Goal: Task Accomplishment & Management: Use online tool/utility

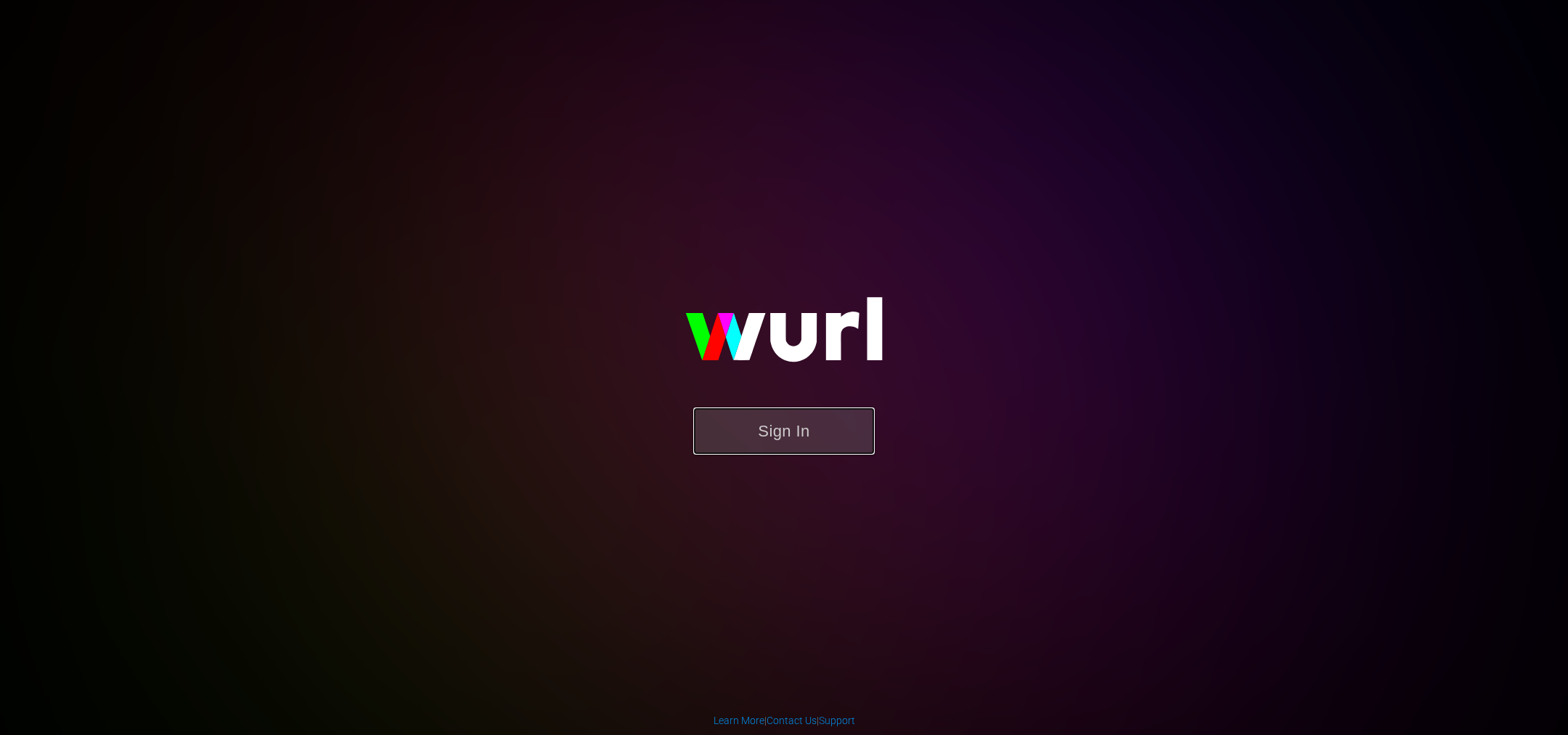
click at [824, 441] on button "Sign In" at bounding box center [784, 431] width 181 height 48
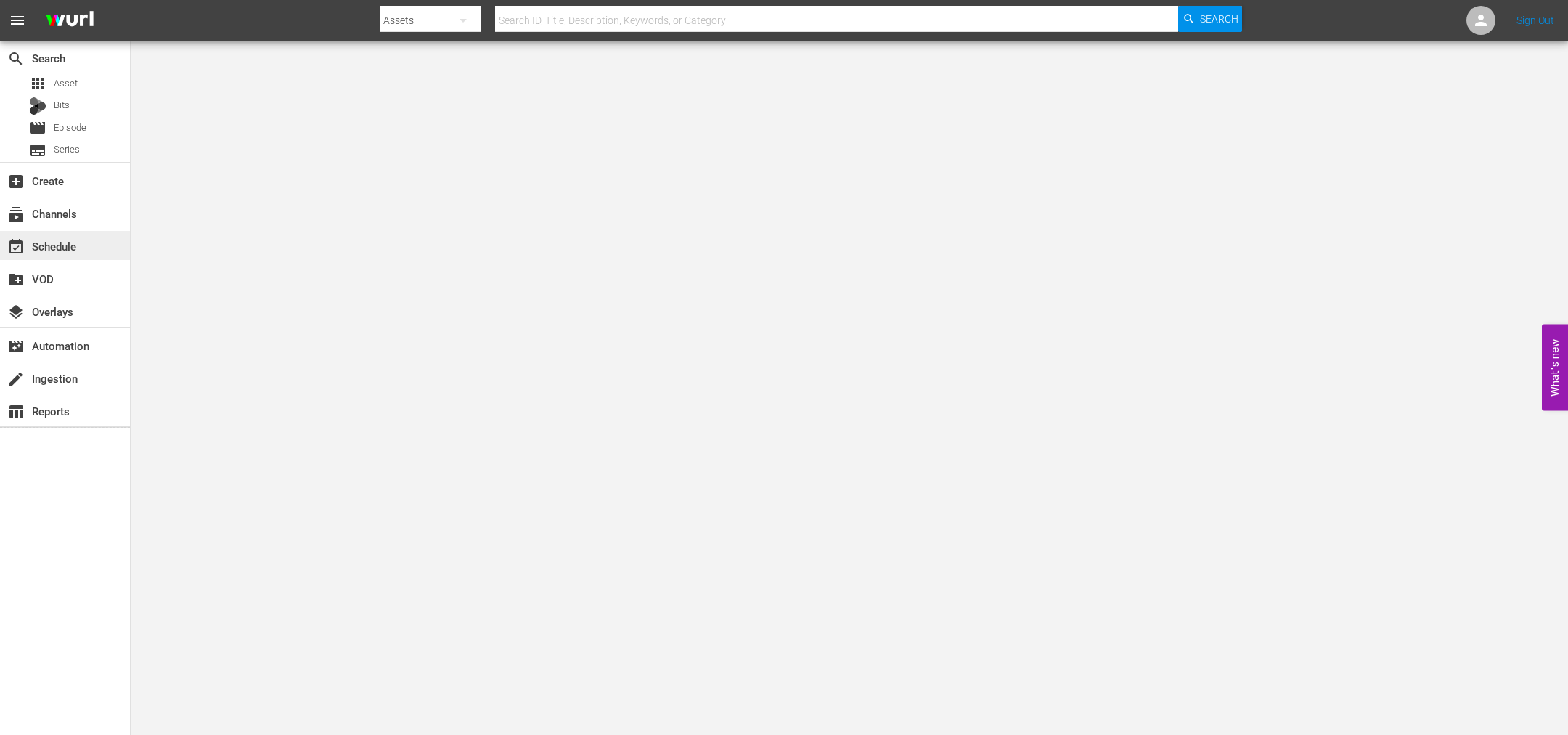
click at [64, 250] on div "event_available Schedule" at bounding box center [40, 244] width 81 height 13
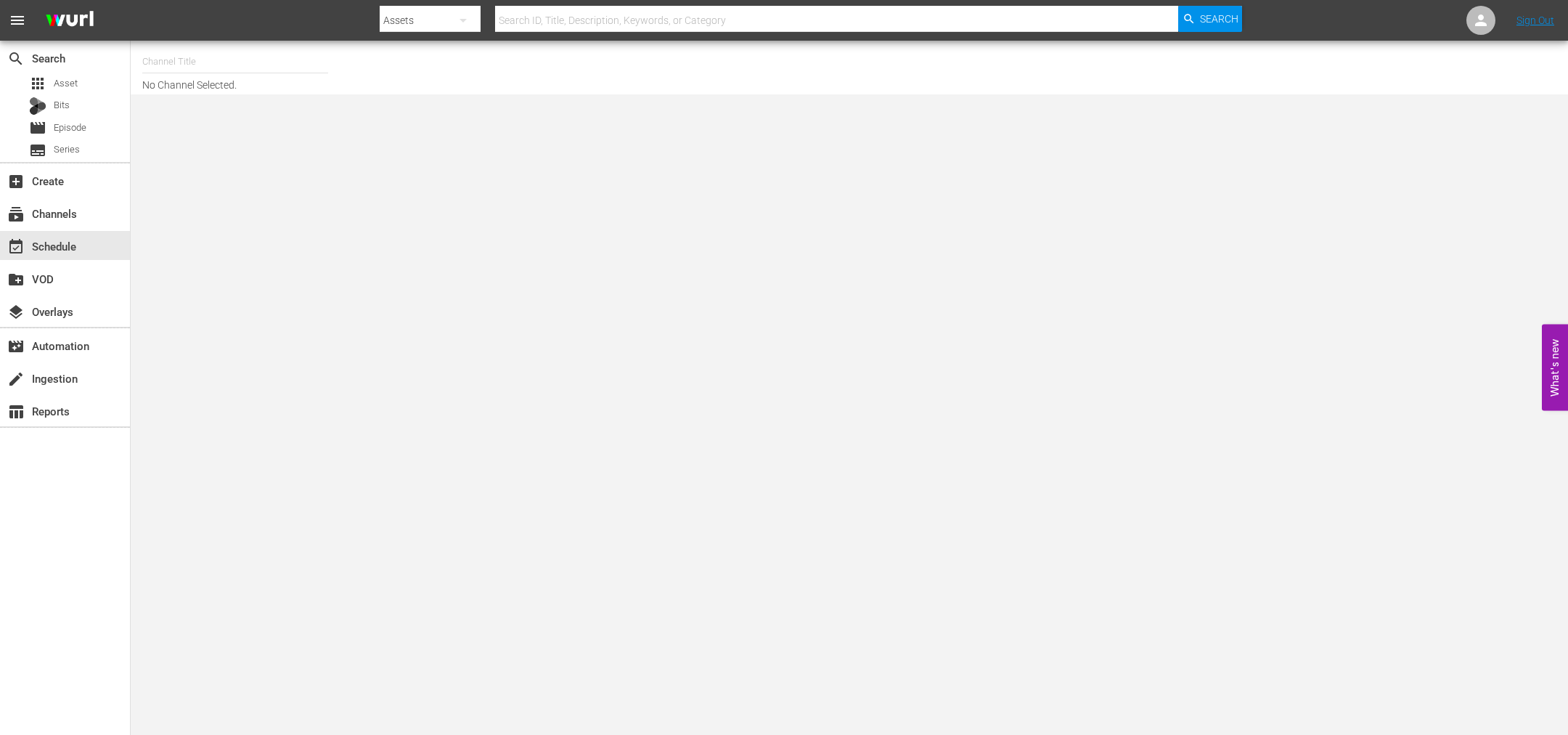
click at [163, 69] on input "text" at bounding box center [235, 62] width 186 height 35
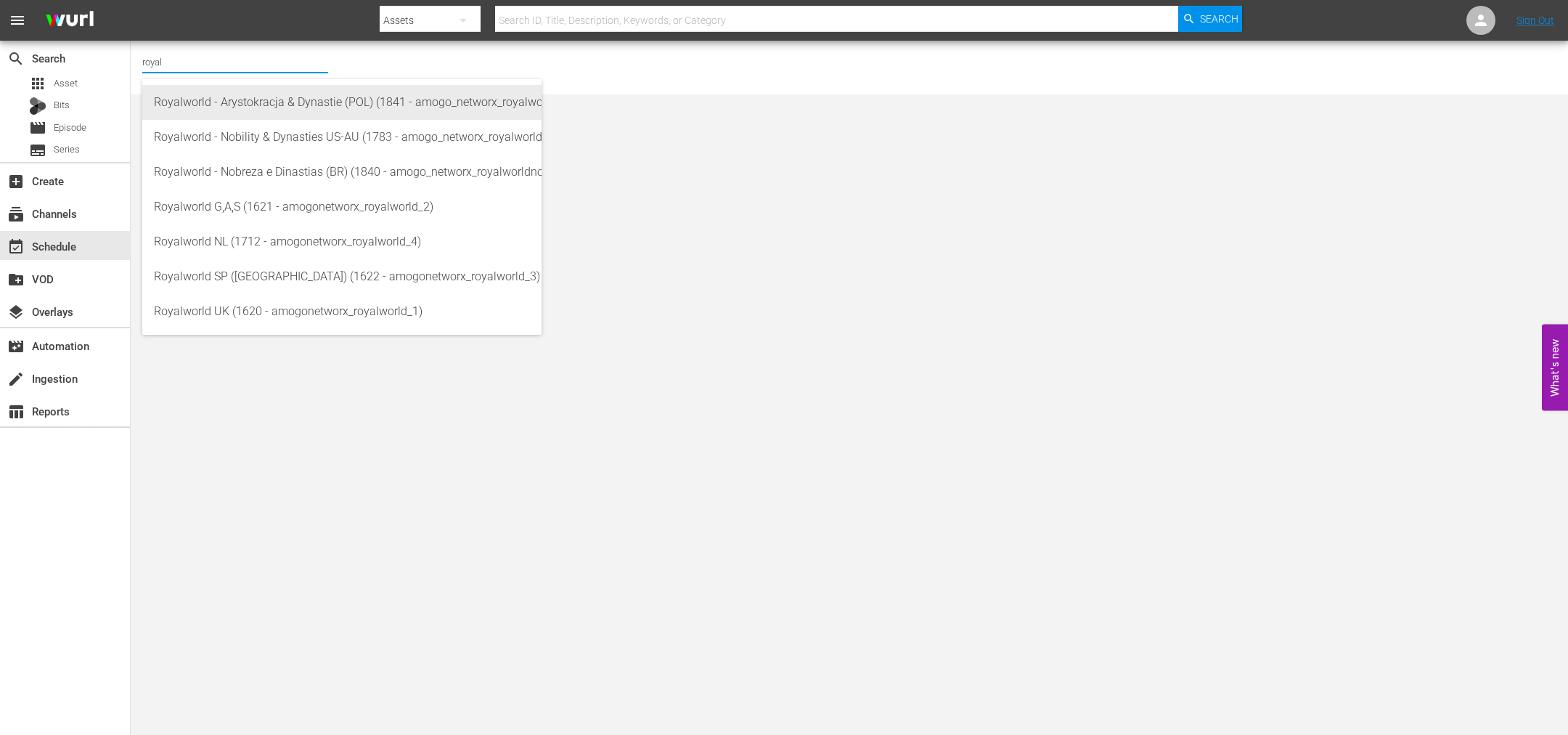
click at [217, 93] on div "Royalworld - Arystokracja & Dynastie (POL) (1841 - amogo_networx_royalworldarys…" at bounding box center [342, 102] width 376 height 35
type input "Royalworld - Arystokracja & Dynastie (POL) (1841 - amogo_networx_royalworldarys…"
